Goal: Information Seeking & Learning: Learn about a topic

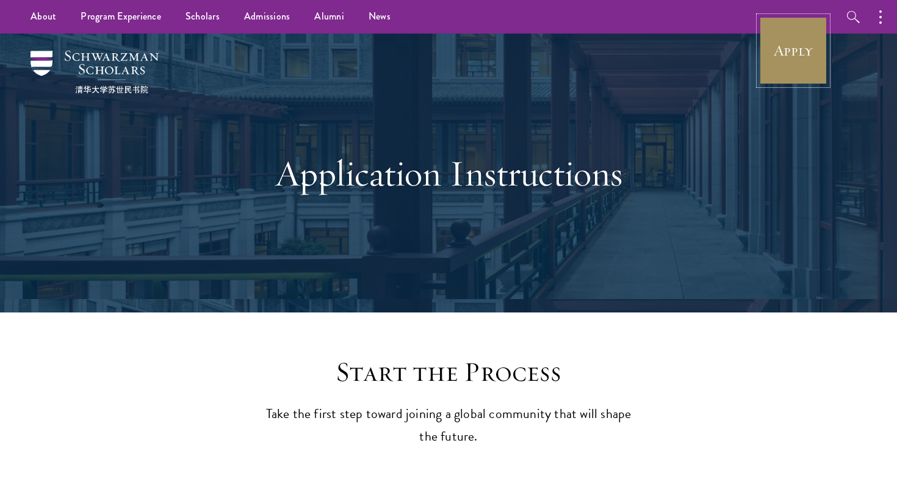
click at [780, 28] on link "Apply" at bounding box center [793, 50] width 68 height 68
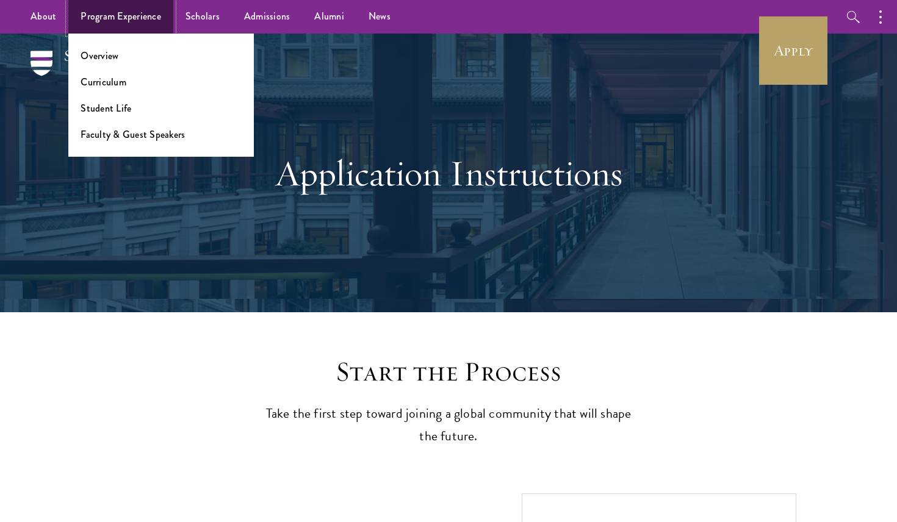
click at [150, 20] on link "Program Experience" at bounding box center [120, 17] width 105 height 34
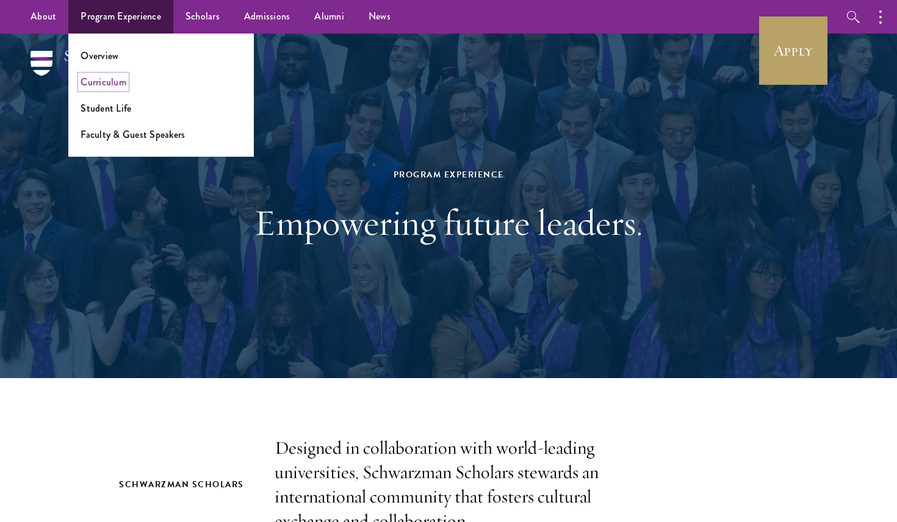
click at [116, 78] on link "Curriculum" at bounding box center [104, 82] width 46 height 14
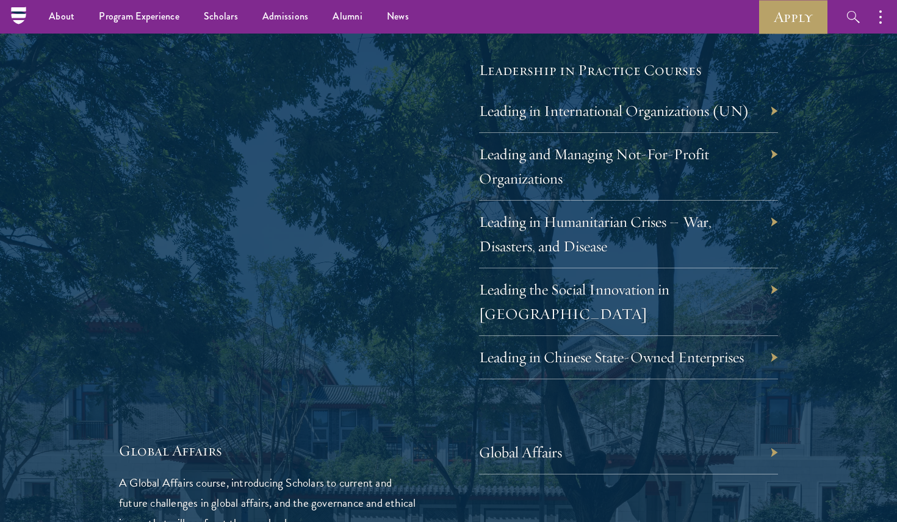
scroll to position [2495, 0]
